Goal: Information Seeking & Learning: Check status

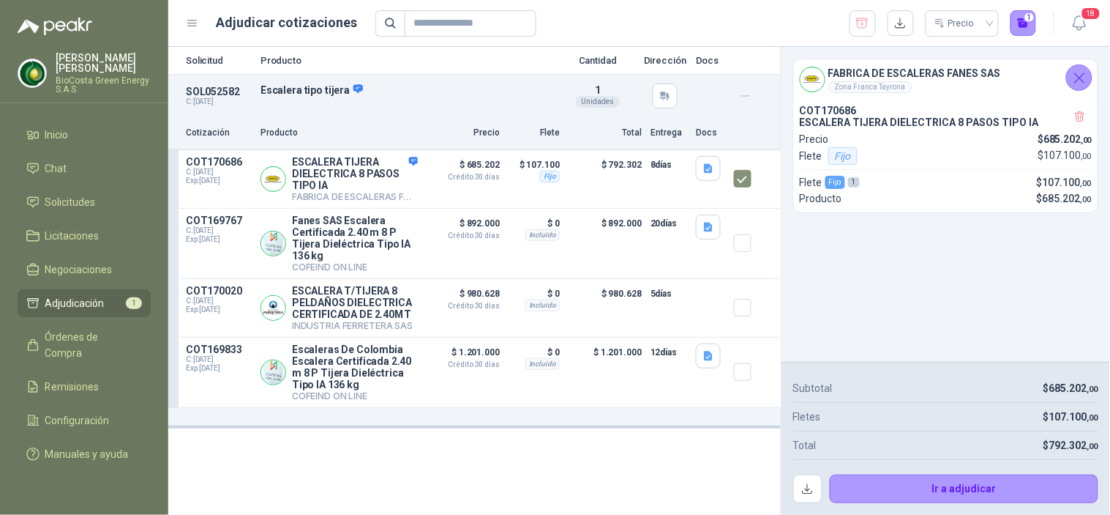
click at [59, 185] on ul "Inicio Chat Solicitudes Licitaciones Negociaciones Adjudicación 1 Órdenes de Co…" at bounding box center [84, 297] width 168 height 353
click at [66, 193] on link "Solicitudes" at bounding box center [84, 202] width 133 height 28
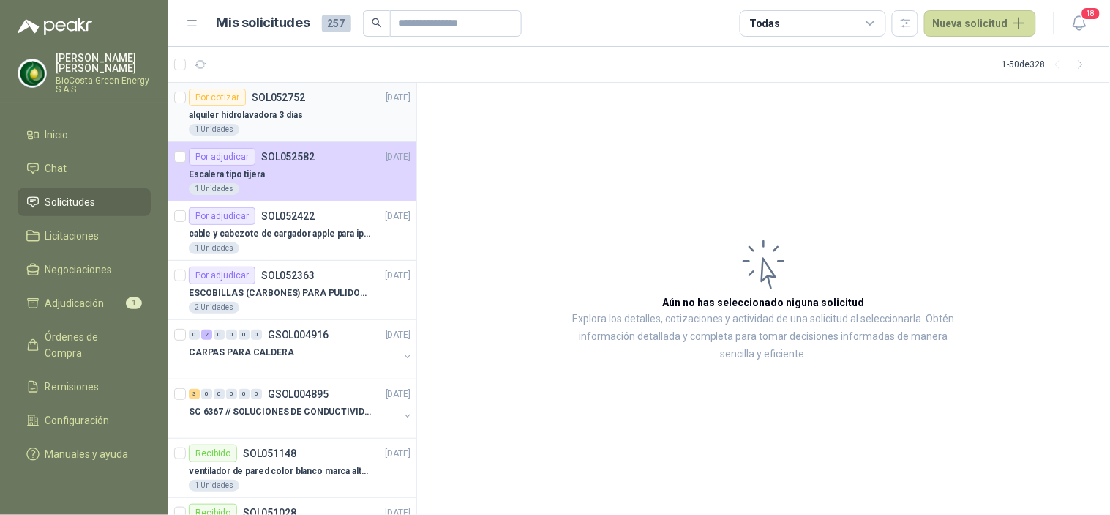
click at [262, 135] on article "Por cotizar SOL052752 [DATE] alquiler hidrolavadora 3 [PERSON_NAME] 1 Unidades" at bounding box center [292, 112] width 248 height 59
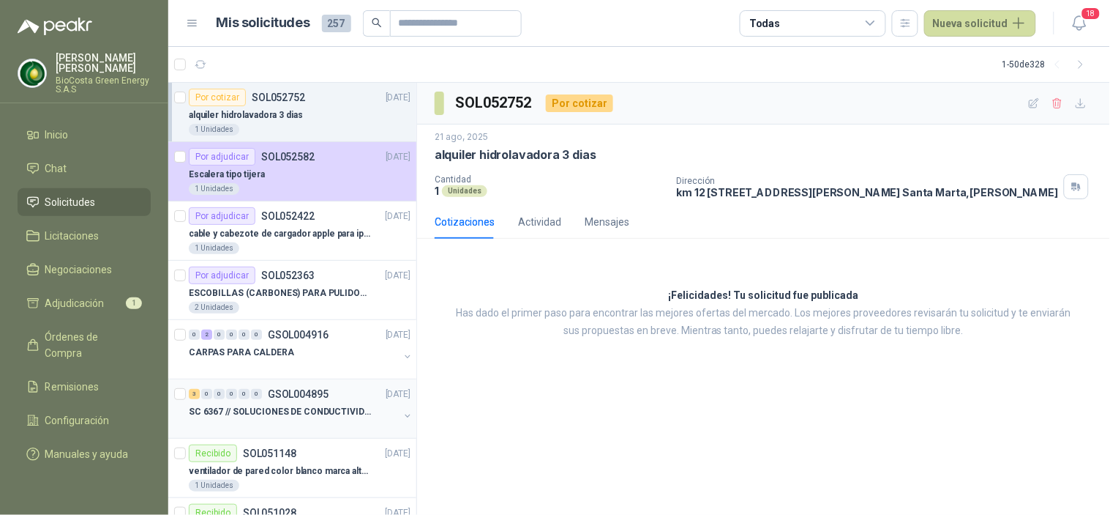
click at [231, 418] on p "SC 6367 // SOLUCIONES DE CONDUCTIVIDAD" at bounding box center [280, 412] width 182 height 14
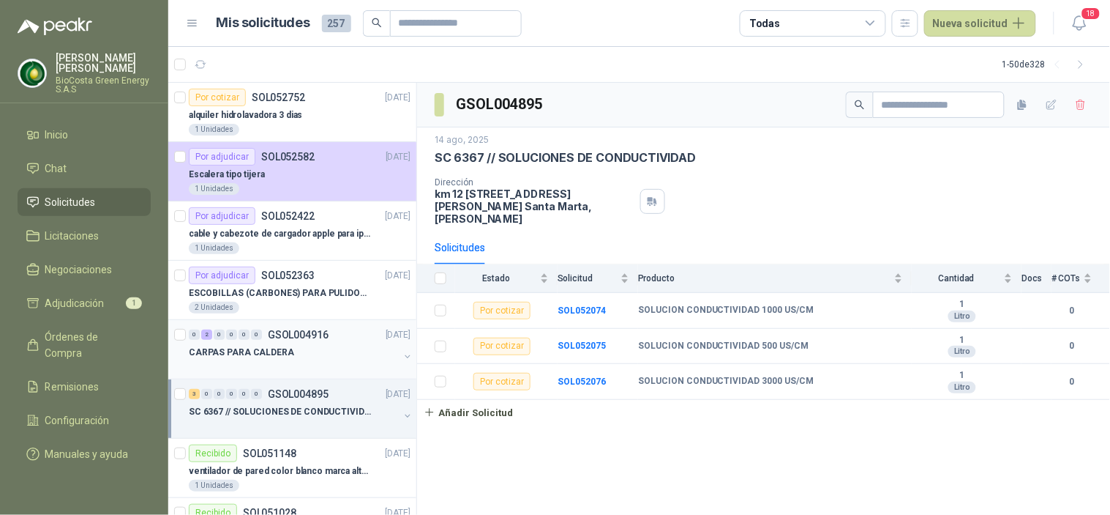
click at [264, 332] on div "0 2 0 0 0 0 GSOL004916" at bounding box center [259, 334] width 140 height 10
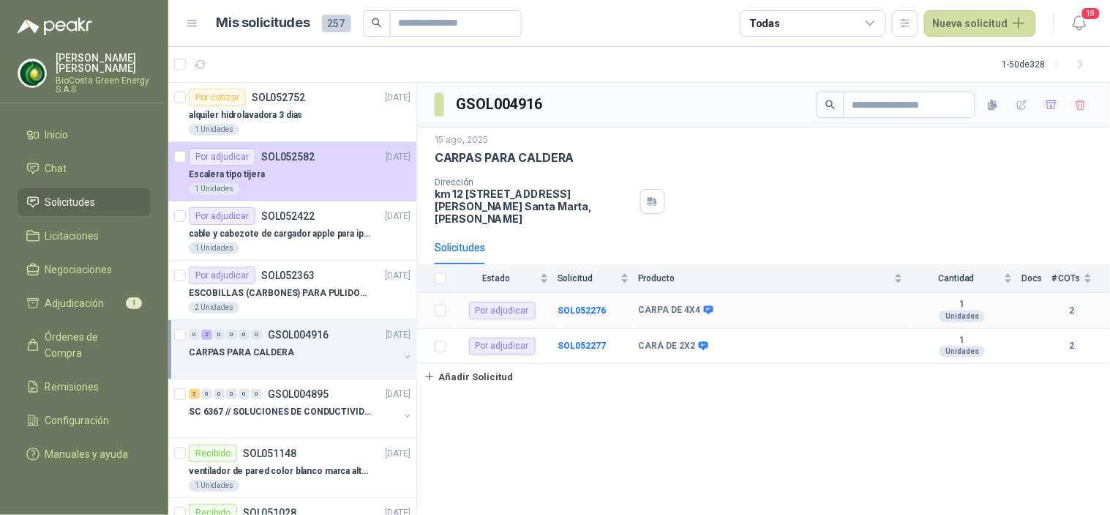
click at [622, 294] on td "SOL052276" at bounding box center [598, 311] width 81 height 36
click at [581, 293] on td "SOL052276" at bounding box center [598, 311] width 81 height 36
click at [586, 305] on b "SOL052276" at bounding box center [582, 310] width 48 height 10
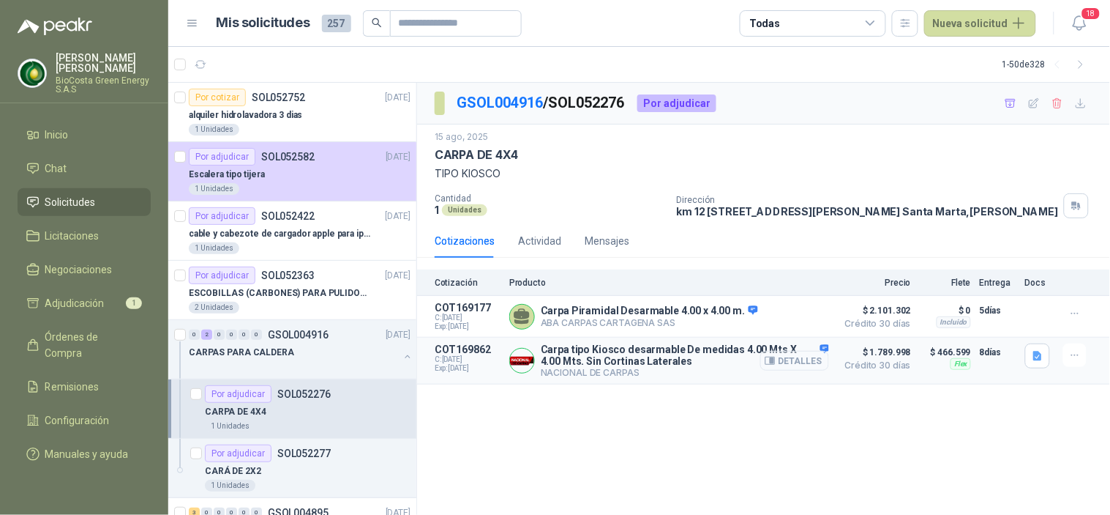
click at [815, 362] on button "Detalles" at bounding box center [795, 361] width 69 height 20
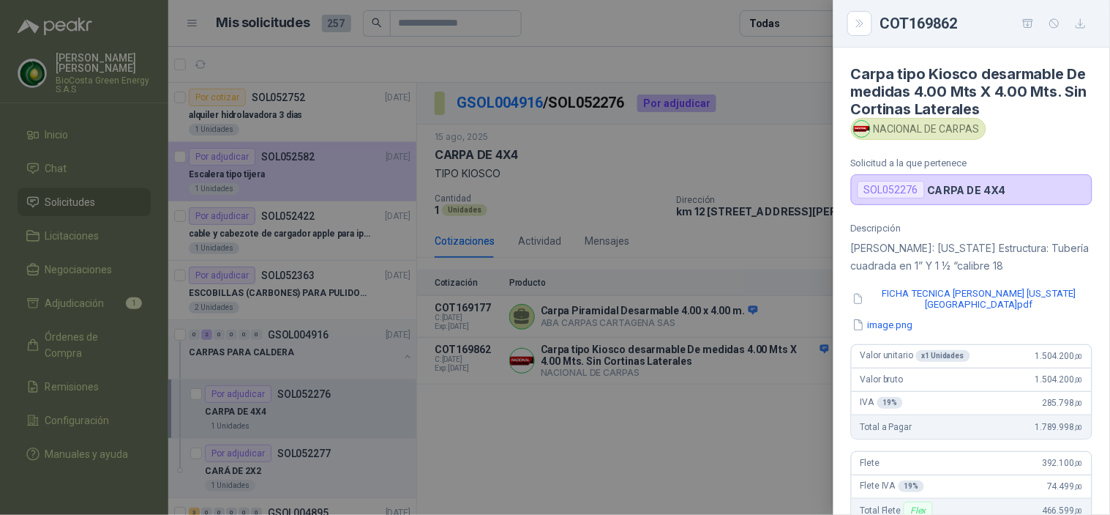
scroll to position [332, 0]
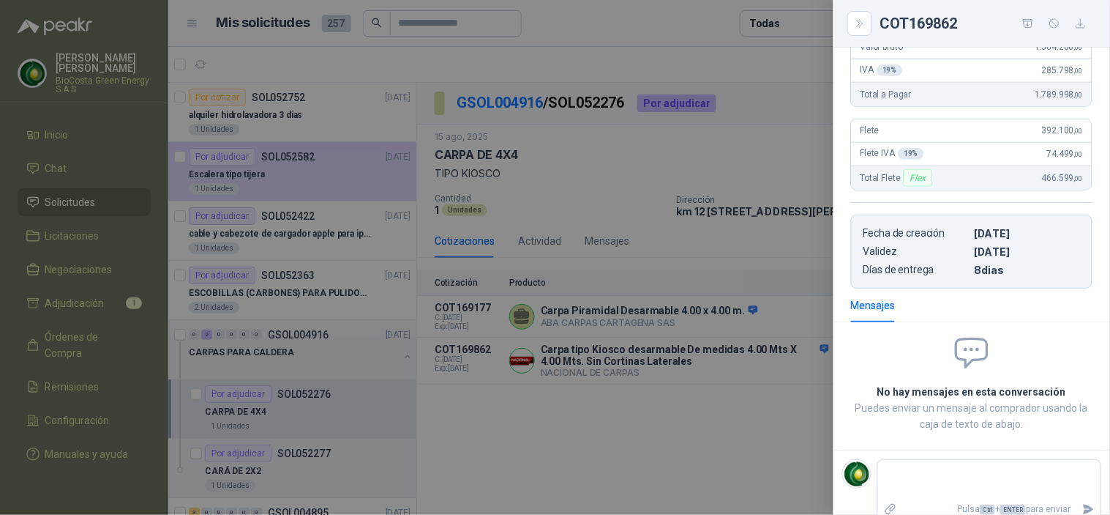
click at [707, 256] on div at bounding box center [555, 257] width 1110 height 515
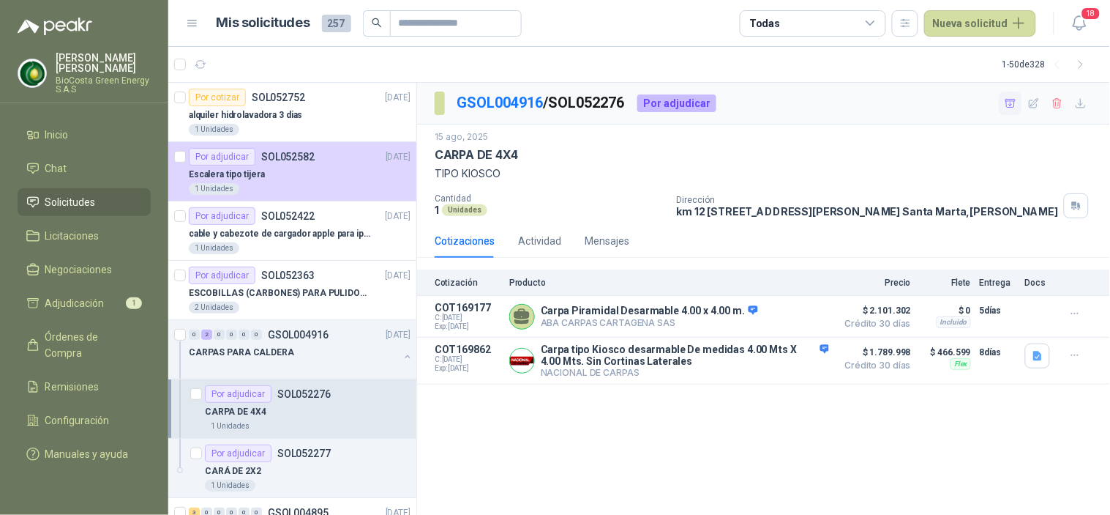
click at [1014, 108] on button "button" at bounding box center [1010, 103] width 23 height 23
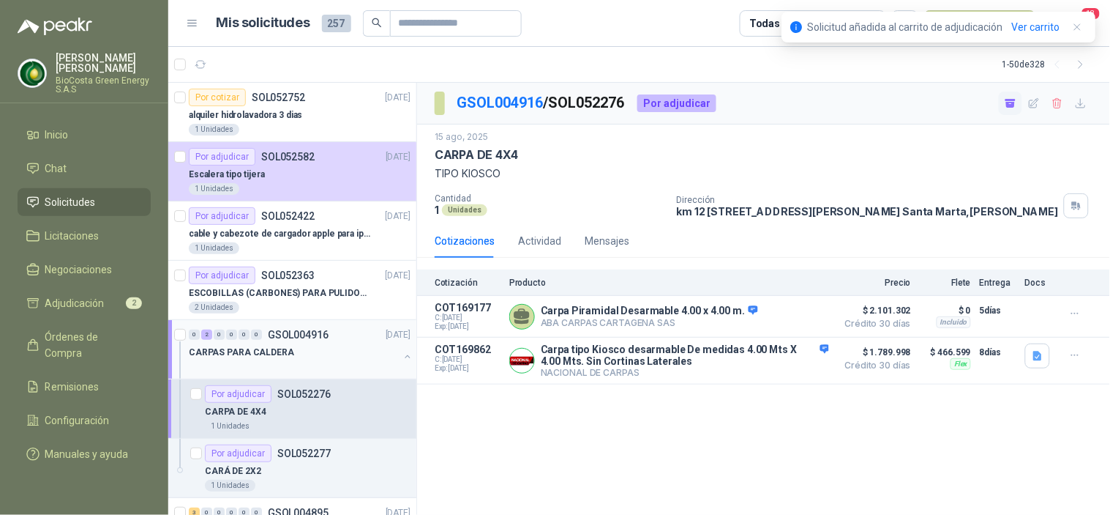
click at [235, 363] on div at bounding box center [294, 367] width 210 height 12
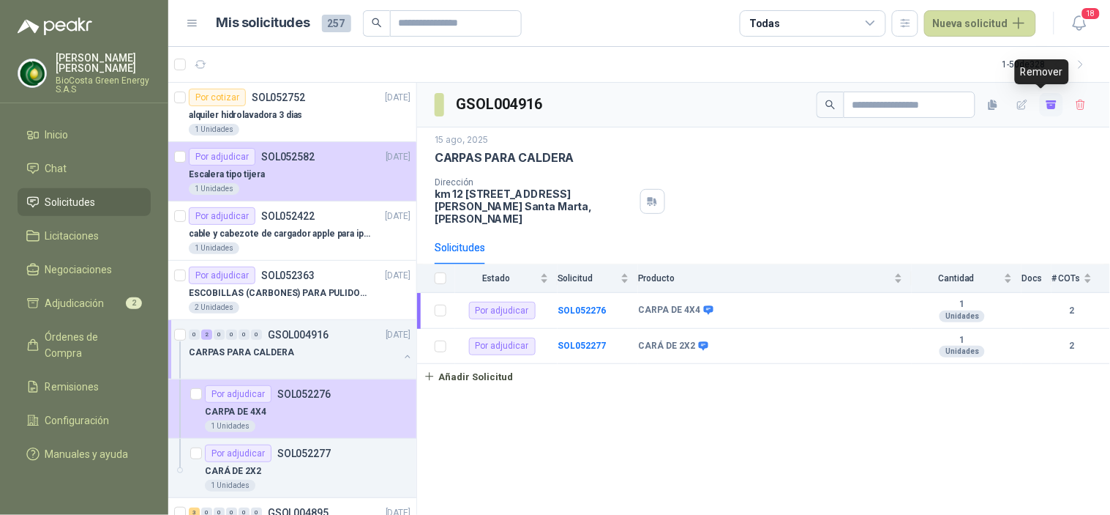
click at [1046, 99] on icon "button" at bounding box center [1052, 105] width 12 height 12
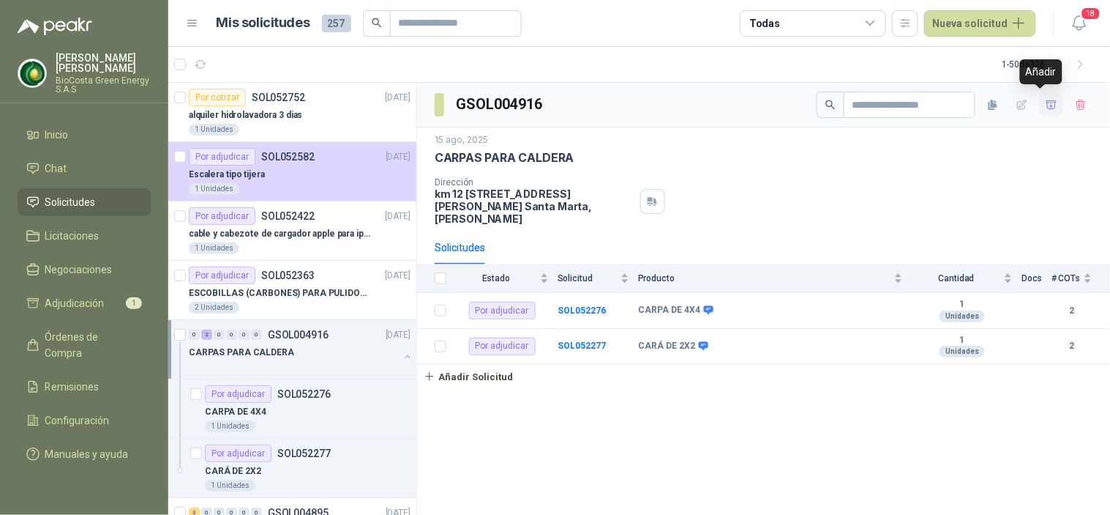
click at [1046, 99] on icon "button" at bounding box center [1052, 105] width 12 height 12
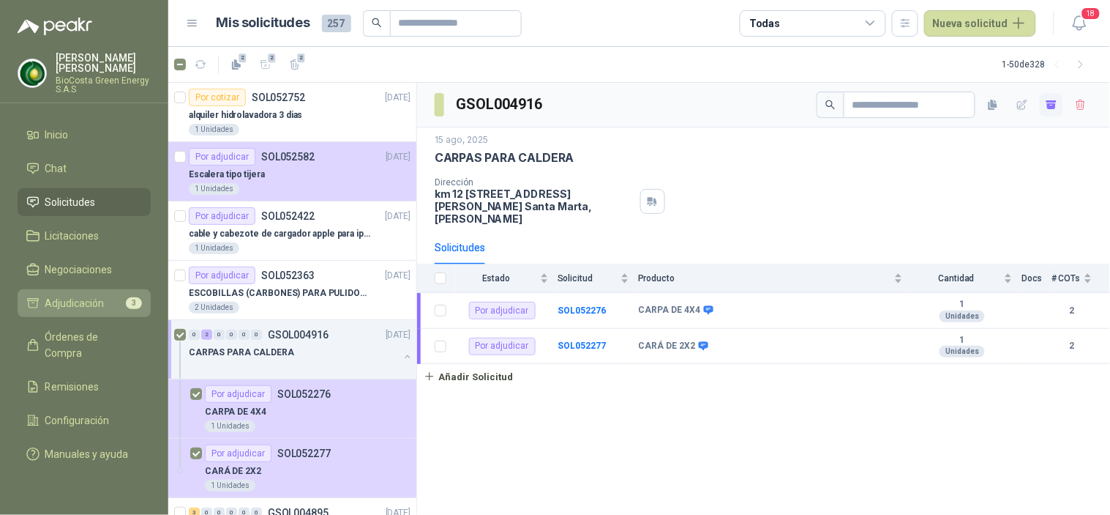
click at [81, 298] on span "Adjudicación" at bounding box center [74, 303] width 59 height 16
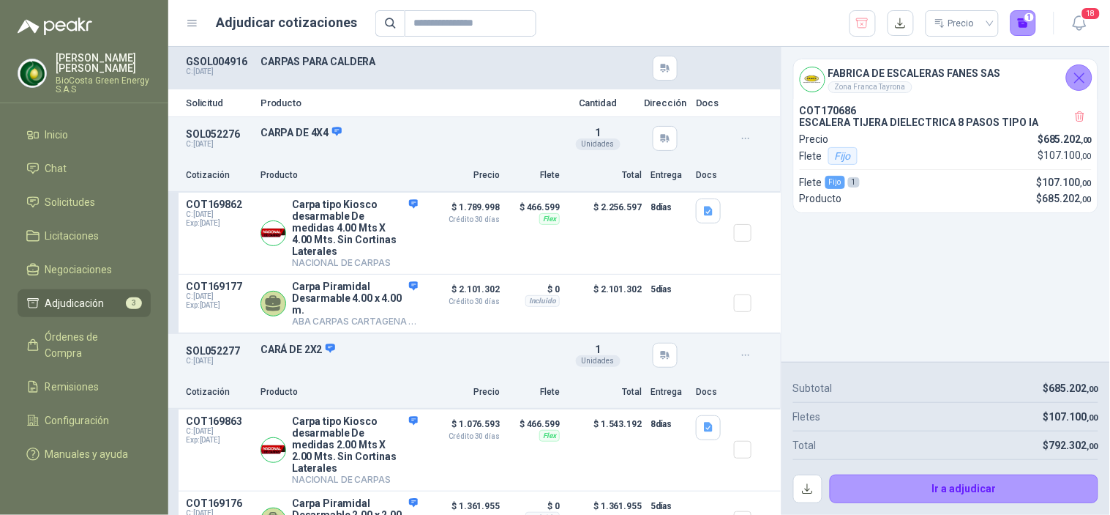
click at [1083, 78] on icon "Cerrar" at bounding box center [1080, 78] width 18 height 18
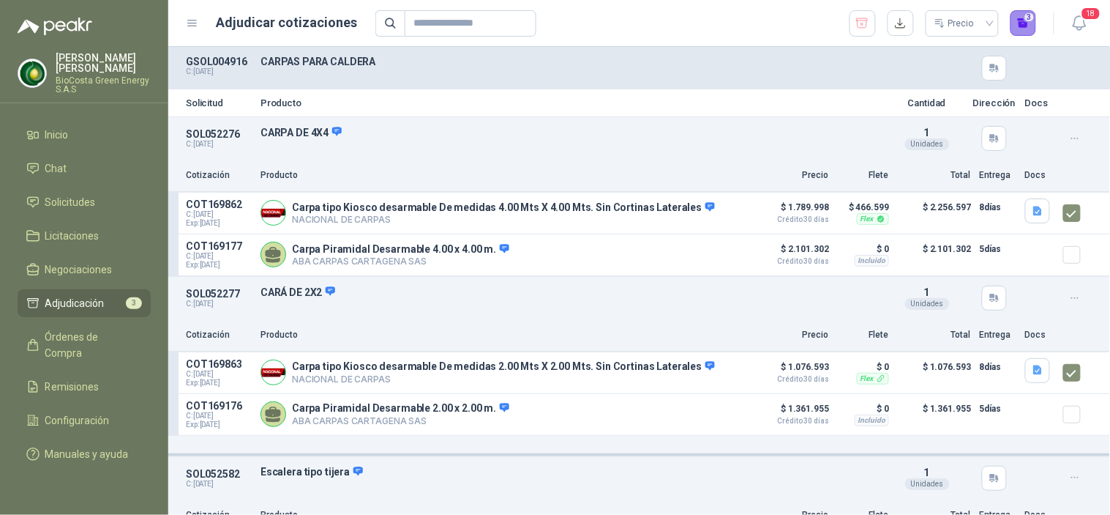
click at [1028, 25] on button "3" at bounding box center [1024, 23] width 26 height 26
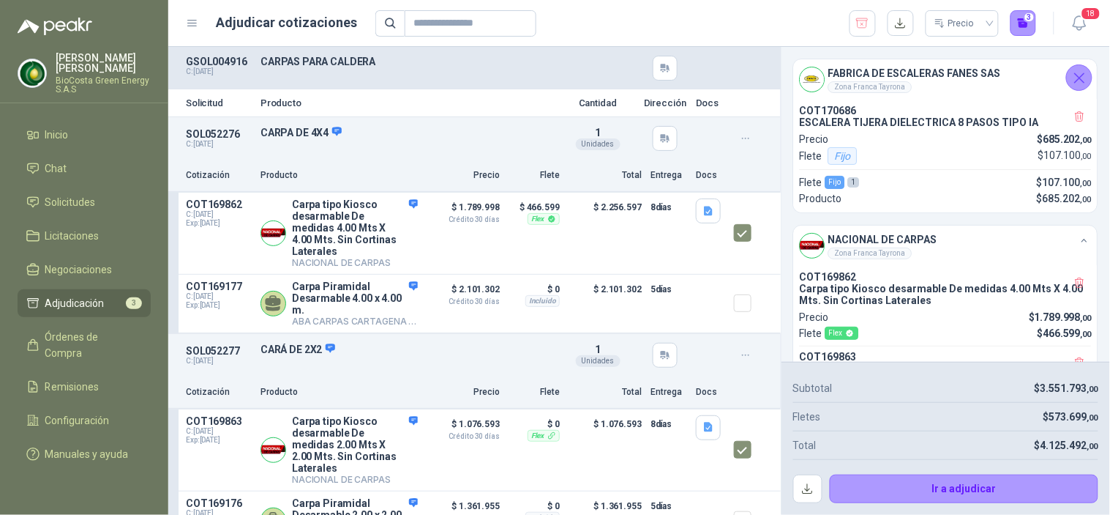
click at [1083, 70] on icon "Cerrar" at bounding box center [1080, 78] width 18 height 18
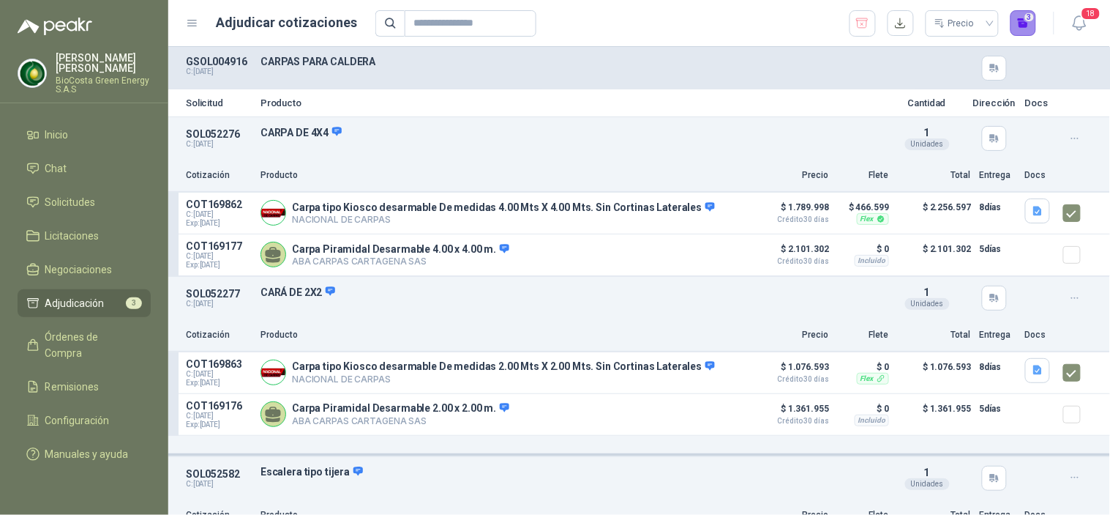
click at [1015, 20] on button "3" at bounding box center [1024, 23] width 26 height 26
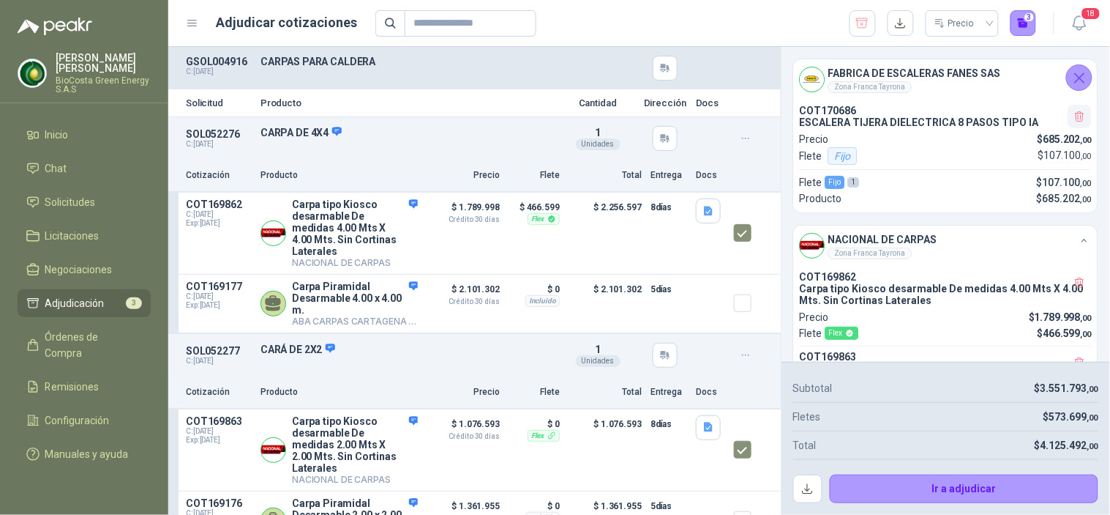
click at [1076, 121] on icon "button" at bounding box center [1080, 116] width 8 height 10
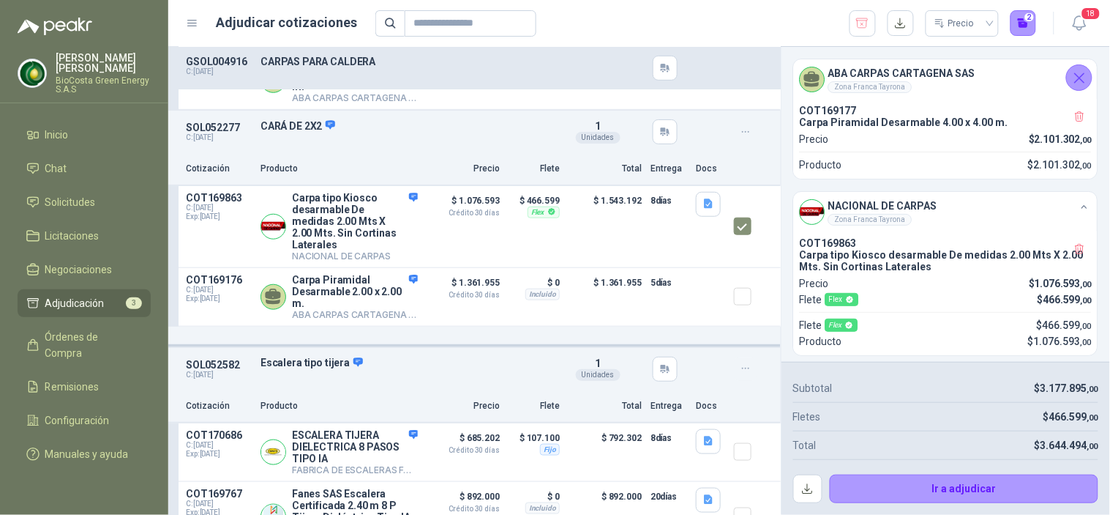
scroll to position [244, 0]
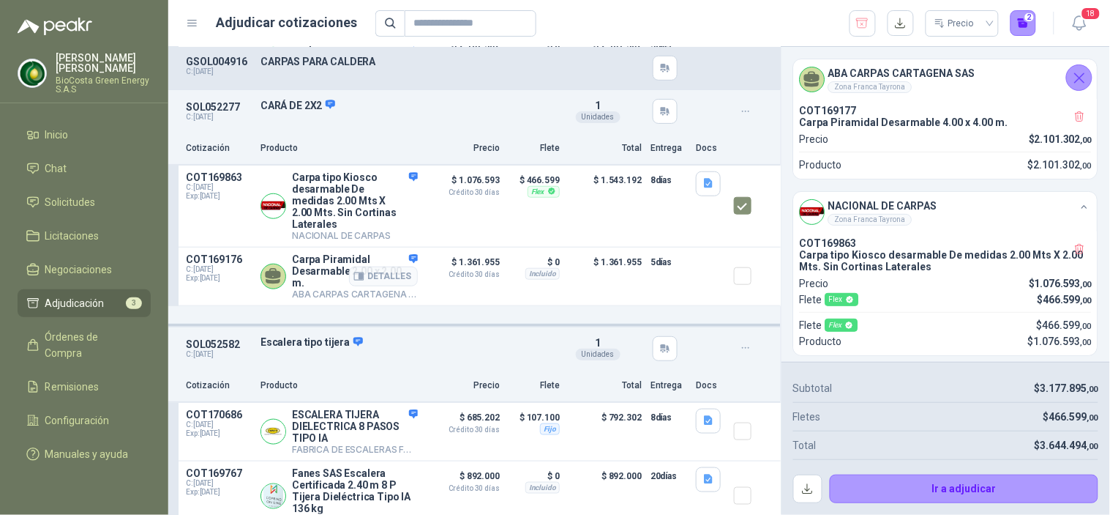
click at [734, 291] on div at bounding box center [748, 276] width 29 height 46
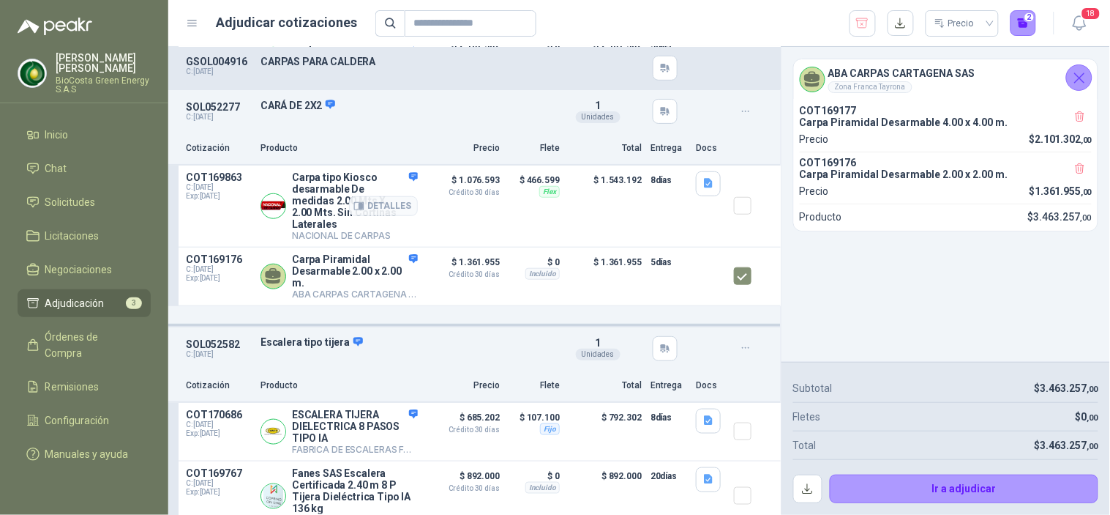
click at [736, 223] on div at bounding box center [748, 206] width 29 height 70
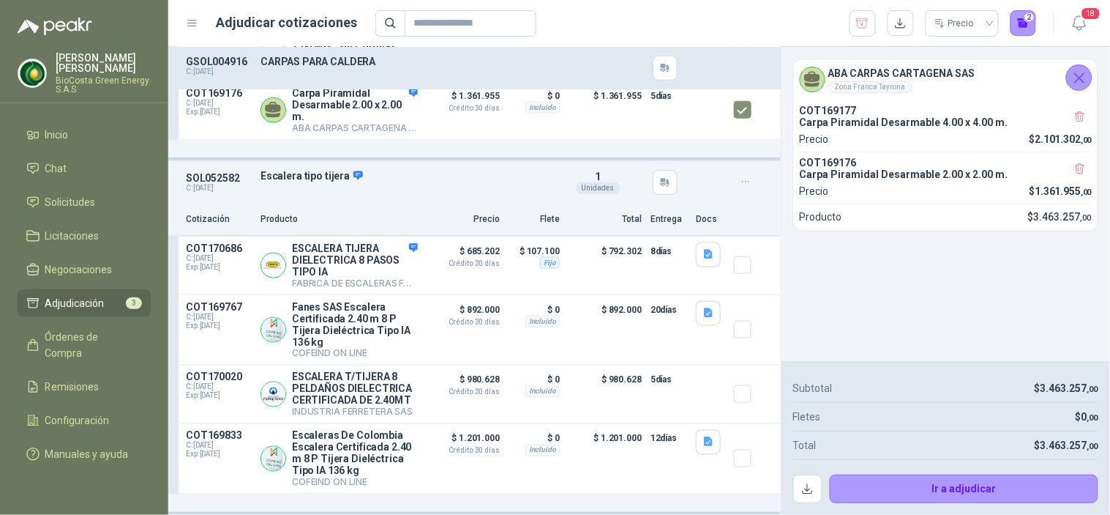
scroll to position [430, 0]
click at [60, 139] on span "Inicio" at bounding box center [56, 135] width 23 height 16
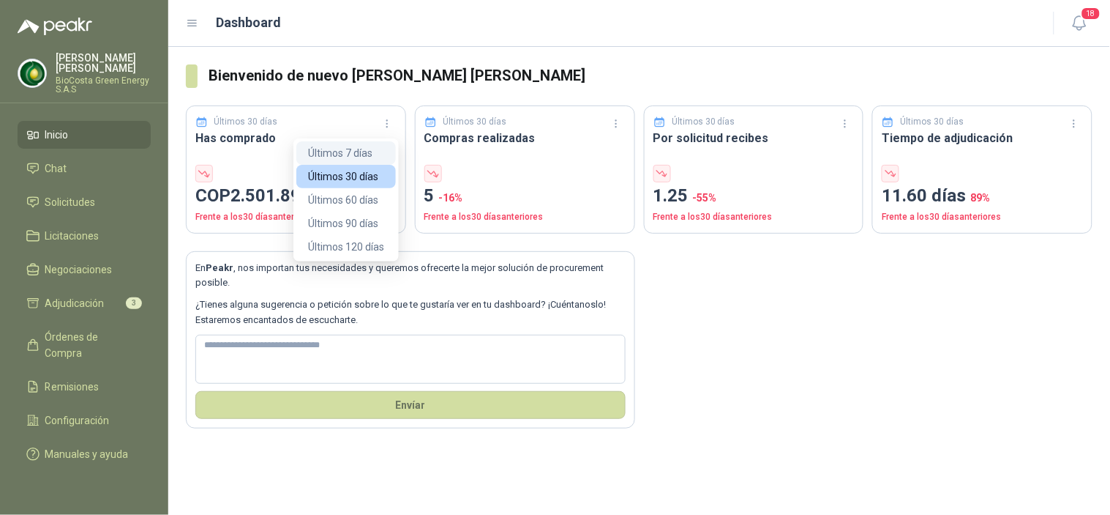
click at [346, 151] on button "Últimos 7 días" at bounding box center [346, 152] width 100 height 23
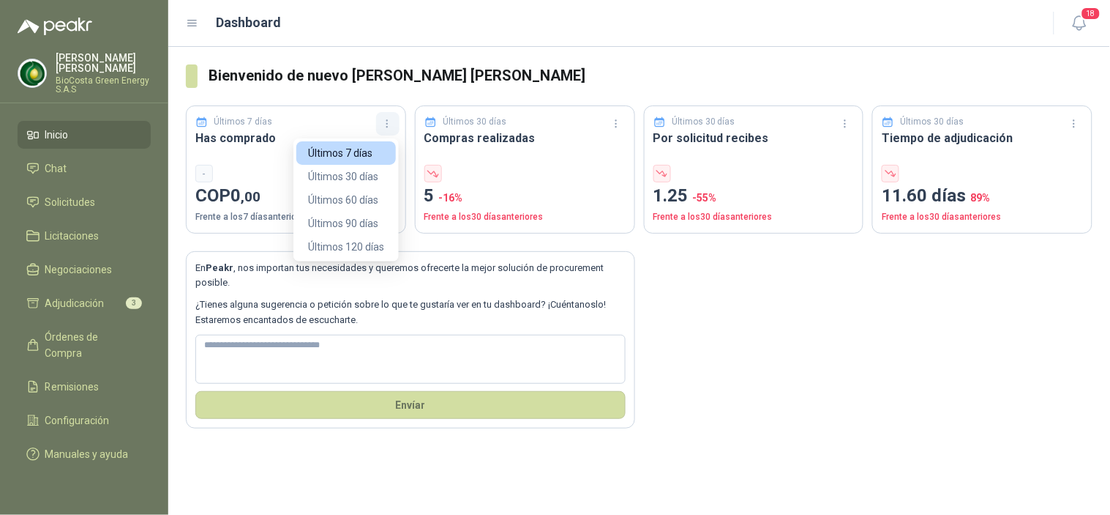
click at [391, 124] on icon "button" at bounding box center [387, 124] width 12 height 12
click at [368, 166] on button "Últimos 30 días" at bounding box center [346, 176] width 100 height 23
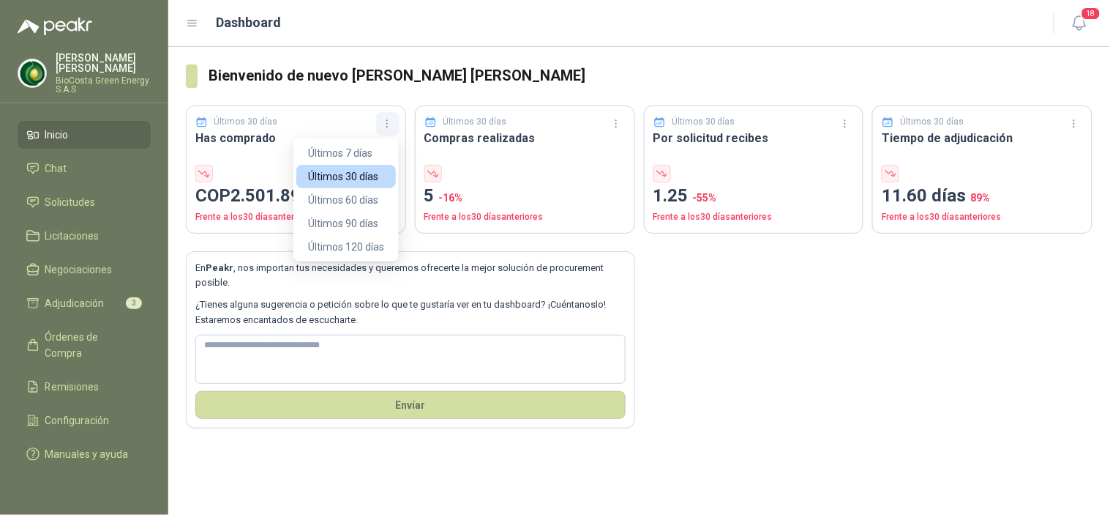
click at [378, 119] on button "button" at bounding box center [387, 123] width 23 height 23
click at [364, 206] on button "Últimos 60 días" at bounding box center [346, 199] width 100 height 23
click at [392, 124] on icon "button" at bounding box center [387, 124] width 12 height 12
click at [365, 223] on button "Últimos 90 días" at bounding box center [346, 223] width 100 height 23
click at [385, 132] on button "button" at bounding box center [387, 123] width 23 height 23
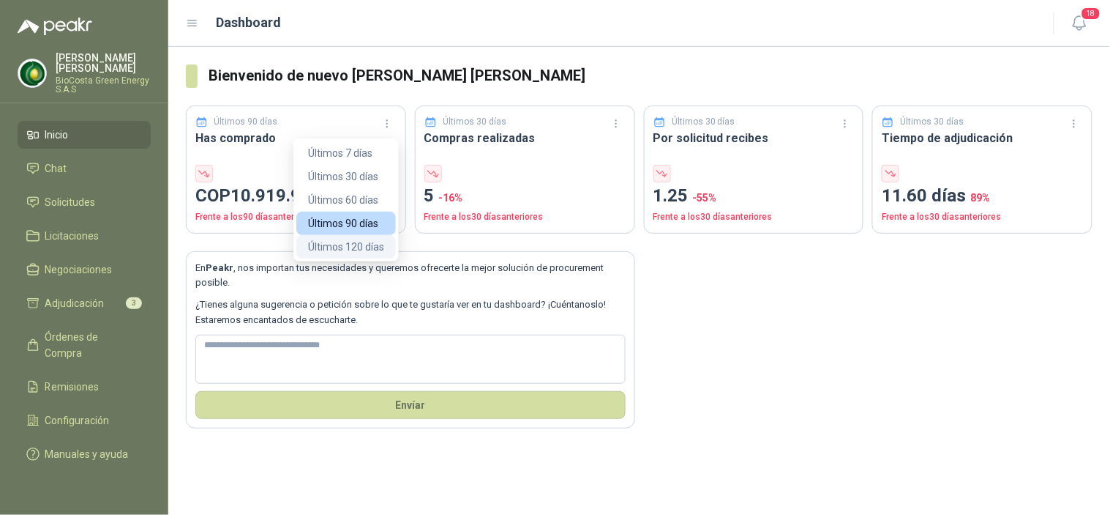
click at [362, 244] on button "Últimos 120 días" at bounding box center [346, 246] width 100 height 23
click at [384, 118] on button "button" at bounding box center [387, 123] width 23 height 23
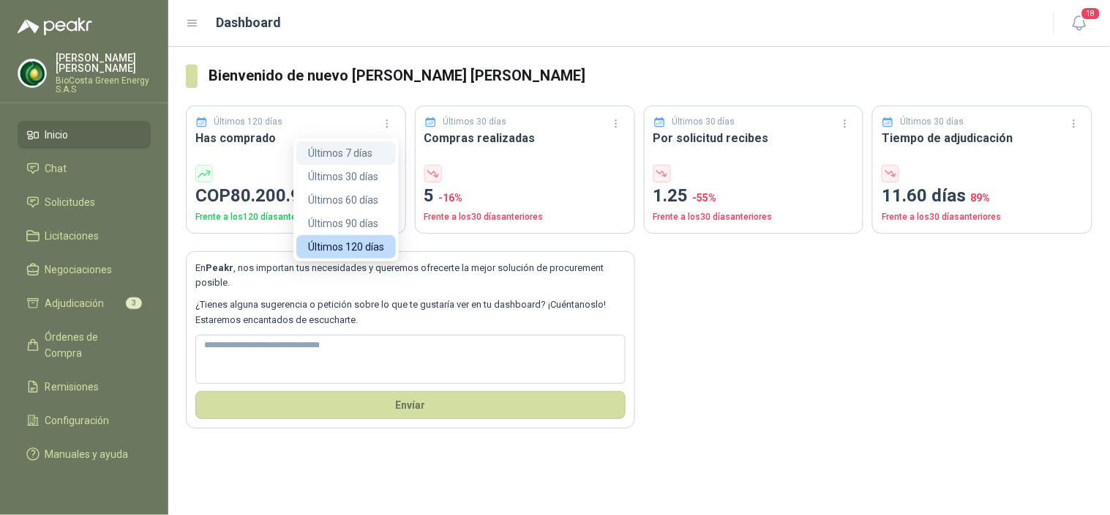
click at [370, 154] on button "Últimos 7 días" at bounding box center [346, 152] width 100 height 23
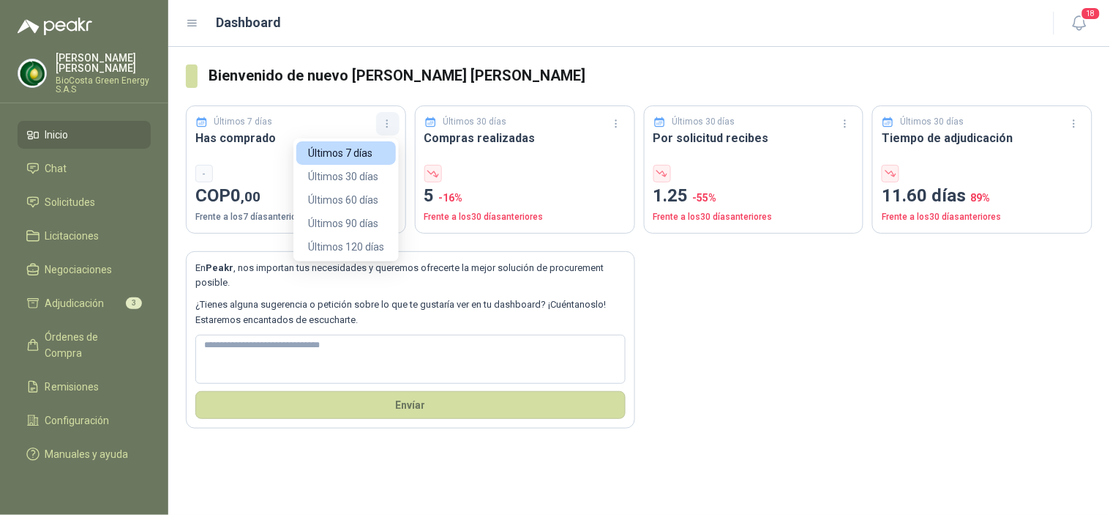
click at [378, 121] on button "button" at bounding box center [387, 123] width 23 height 23
click at [371, 171] on button "Últimos 30 días" at bounding box center [346, 176] width 100 height 23
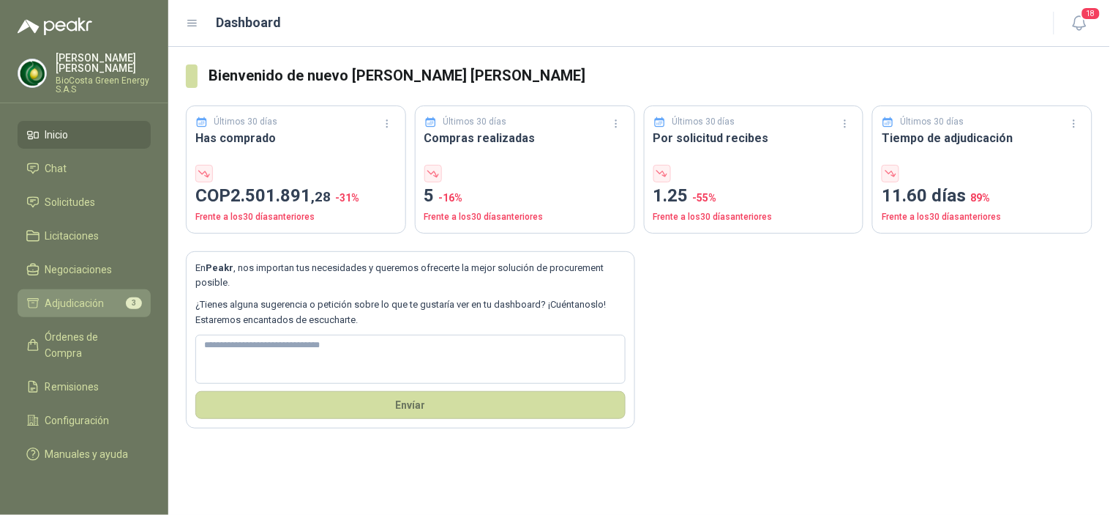
click at [99, 305] on span "Adjudicación" at bounding box center [74, 303] width 59 height 16
